Goal: Use online tool/utility: Utilize a website feature to perform a specific function

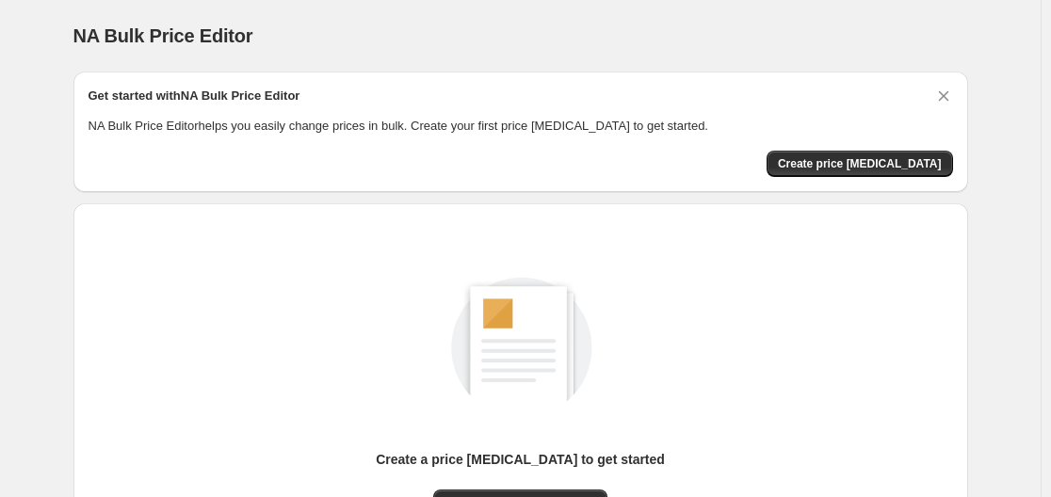
scroll to position [208, 0]
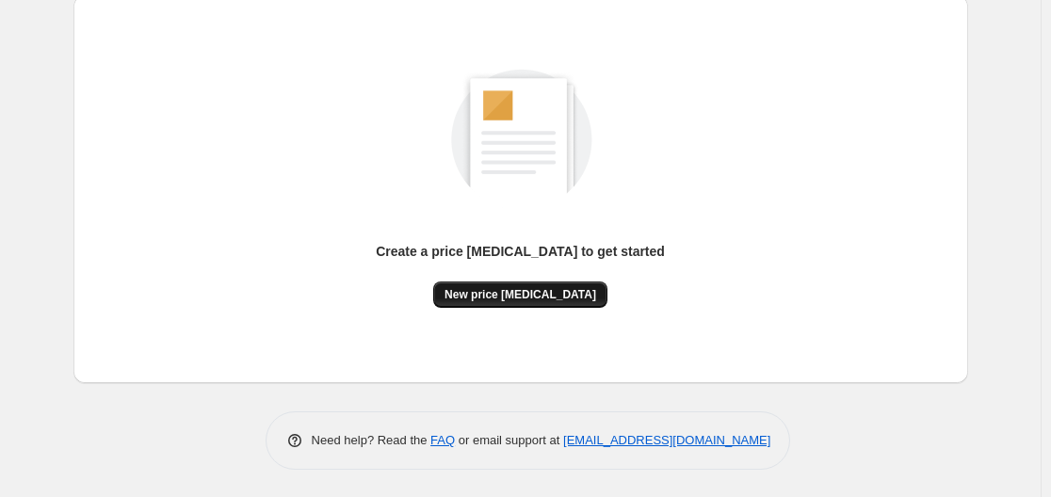
click at [515, 285] on button "New price change job" at bounding box center [520, 295] width 174 height 26
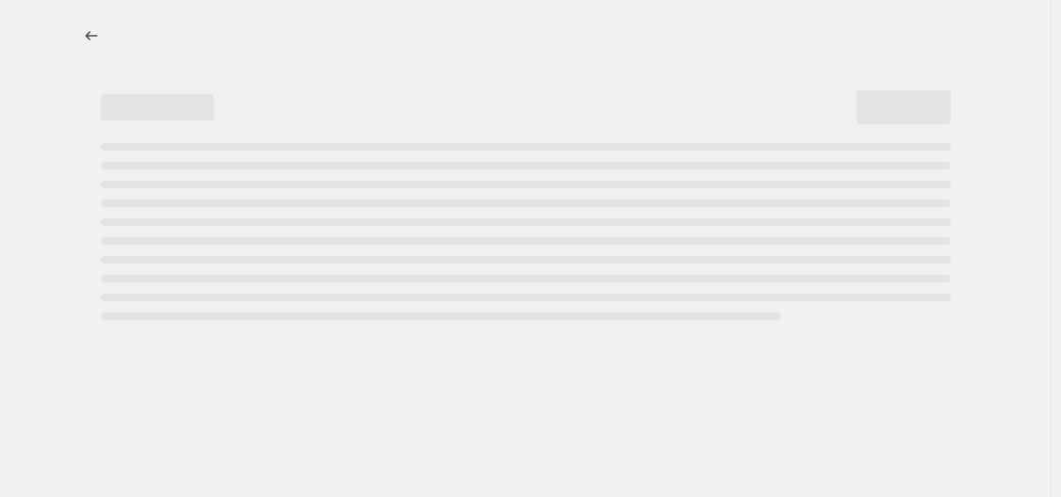
select select "percentage"
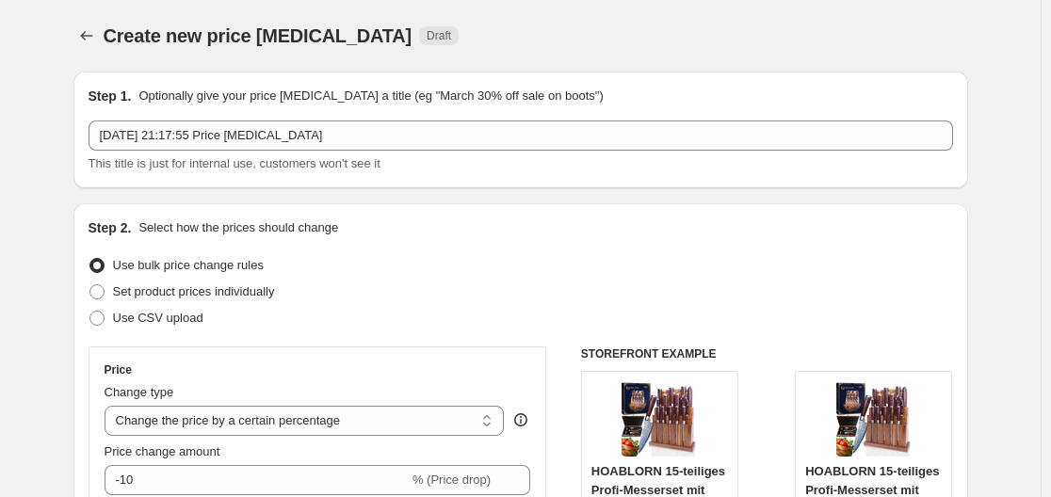
scroll to position [188, 0]
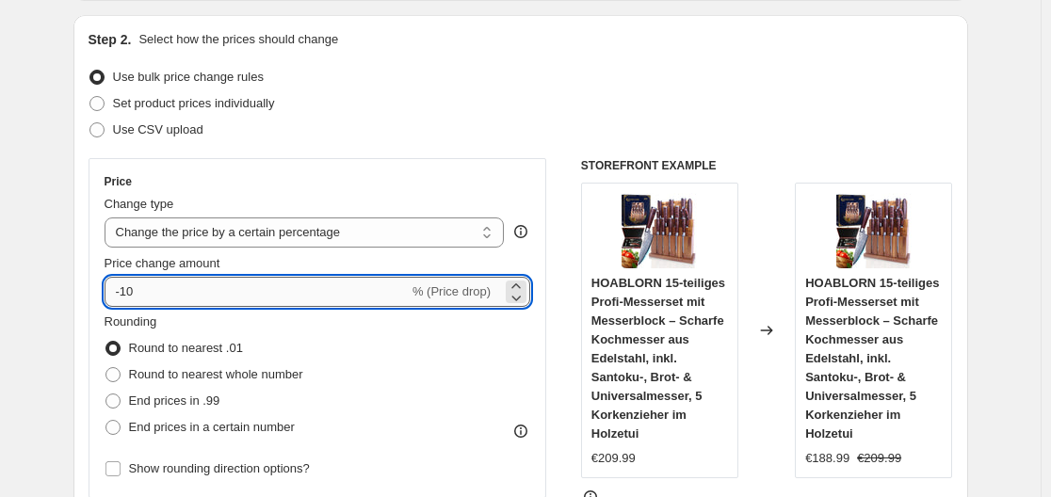
drag, startPoint x: 144, startPoint y: 287, endPoint x: 125, endPoint y: 291, distance: 19.2
click at [125, 291] on input "-10" at bounding box center [257, 292] width 304 height 30
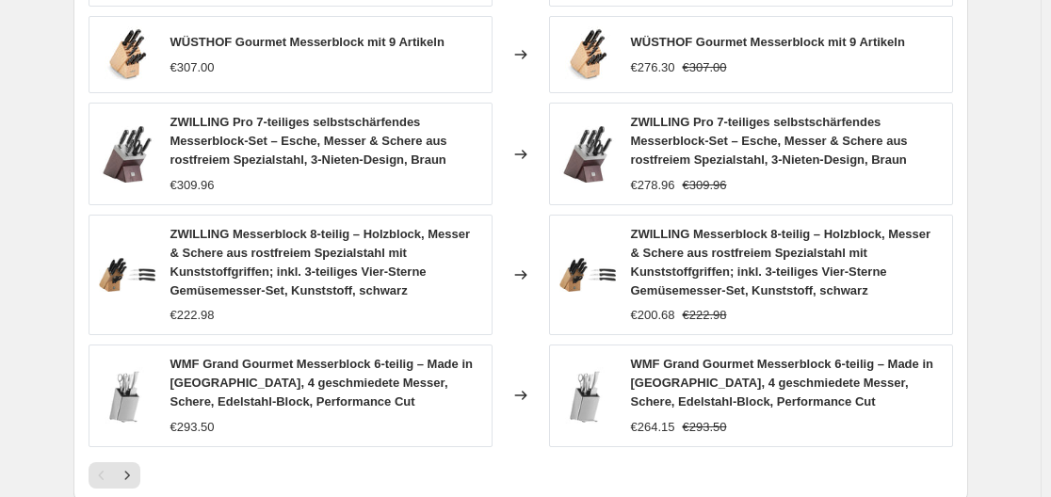
scroll to position [1524, 0]
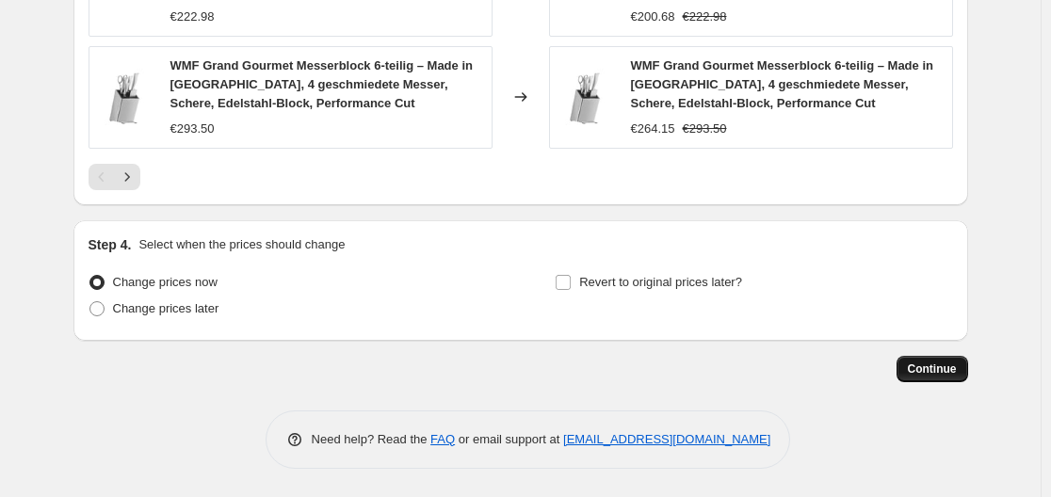
type input "-30"
click at [952, 376] on span "Continue" at bounding box center [932, 369] width 49 height 15
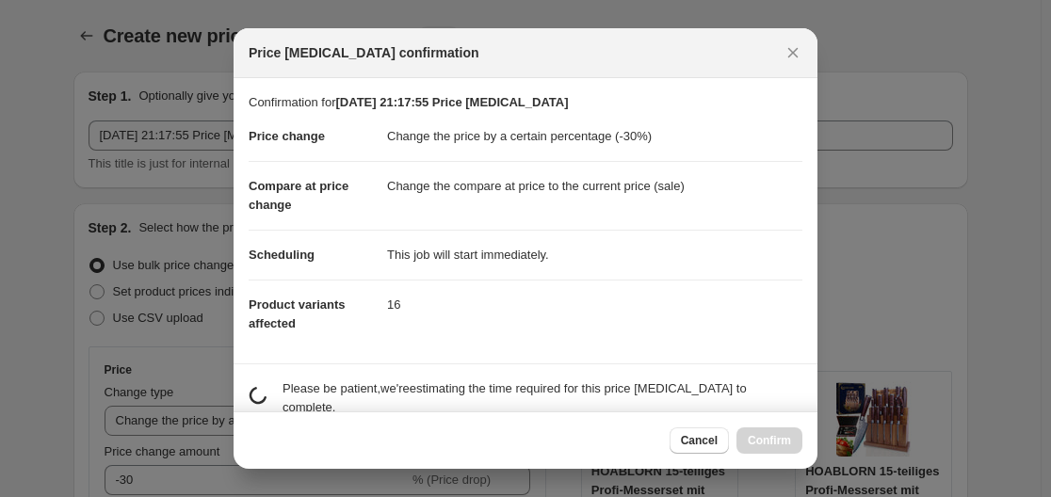
scroll to position [0, 0]
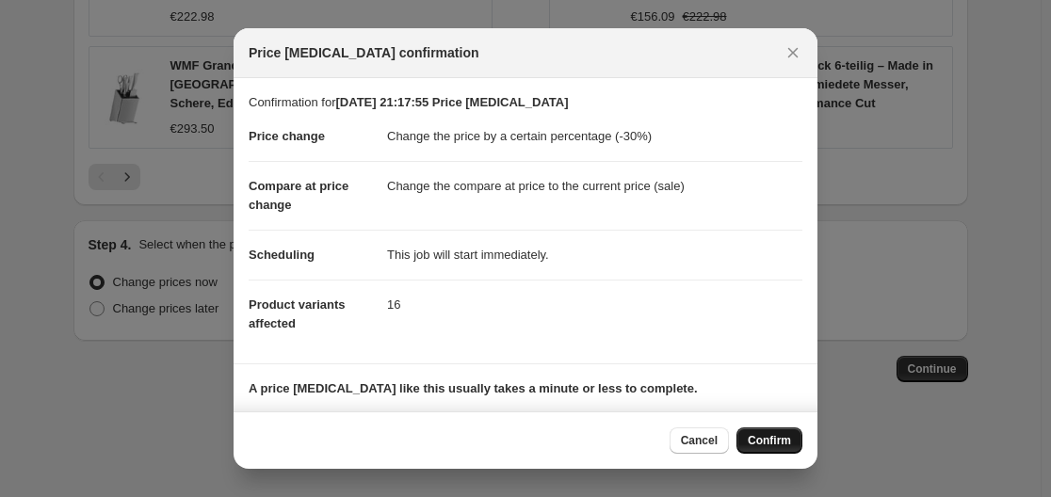
click at [758, 438] on span "Confirm" at bounding box center [769, 440] width 43 height 15
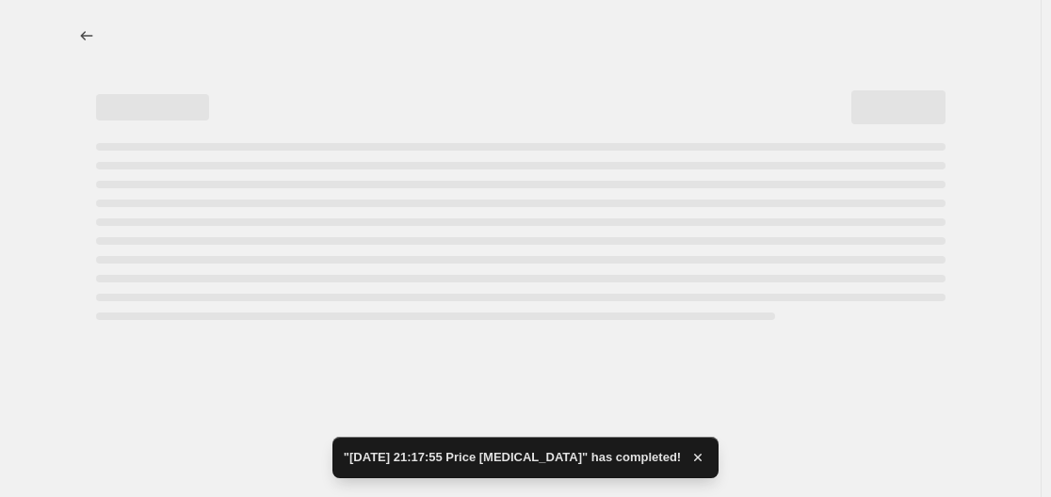
select select "percentage"
